Goal: Share content

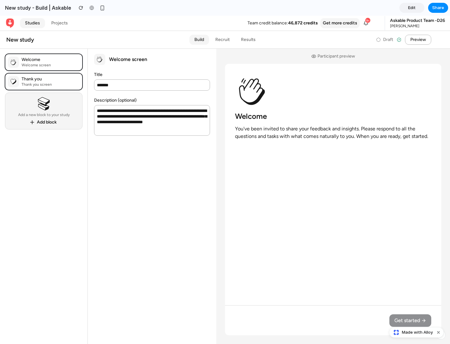
click at [438, 8] on span "Share" at bounding box center [438, 8] width 12 height 6
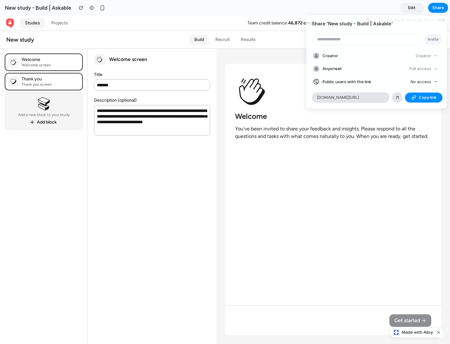
click at [423, 97] on span "Copy link" at bounding box center [427, 97] width 18 height 6
click at [417, 332] on div "Share ' New study - Build | Askable ' Invite Creator Creator Anyone at Full acc…" at bounding box center [225, 172] width 450 height 344
